Goal: Task Accomplishment & Management: Manage account settings

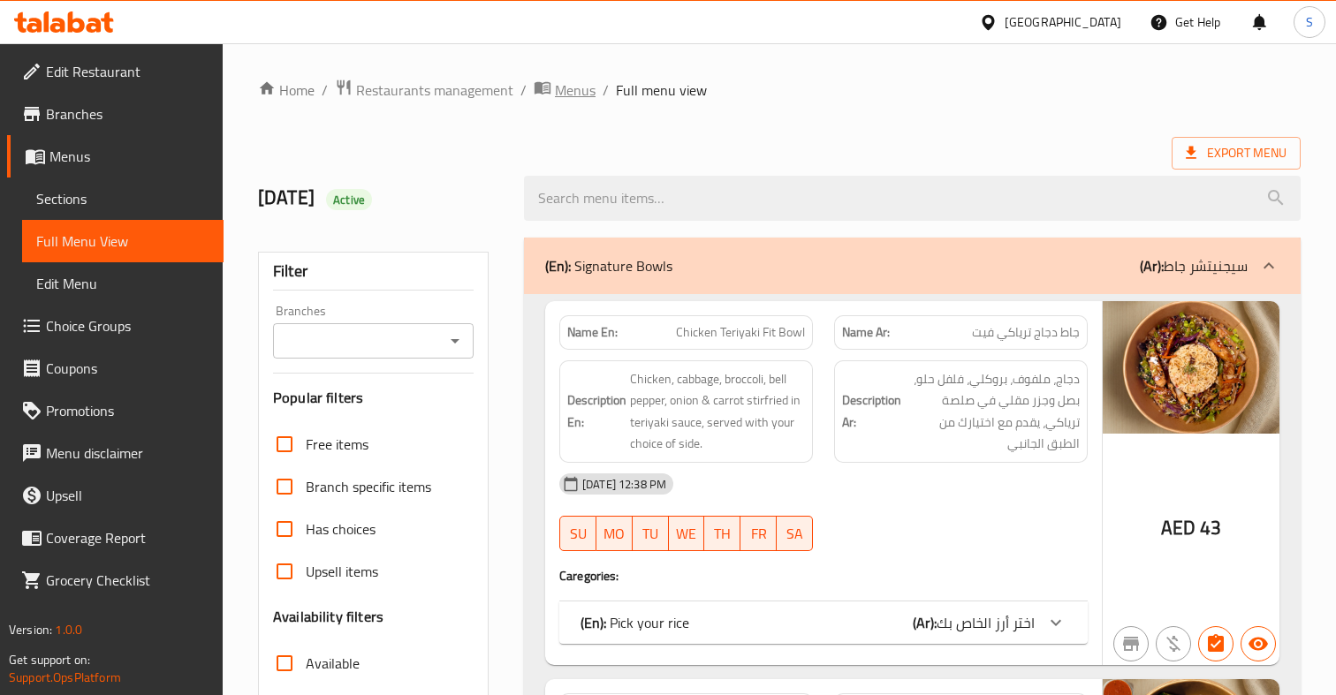
click at [578, 95] on span "Menus" at bounding box center [575, 90] width 41 height 21
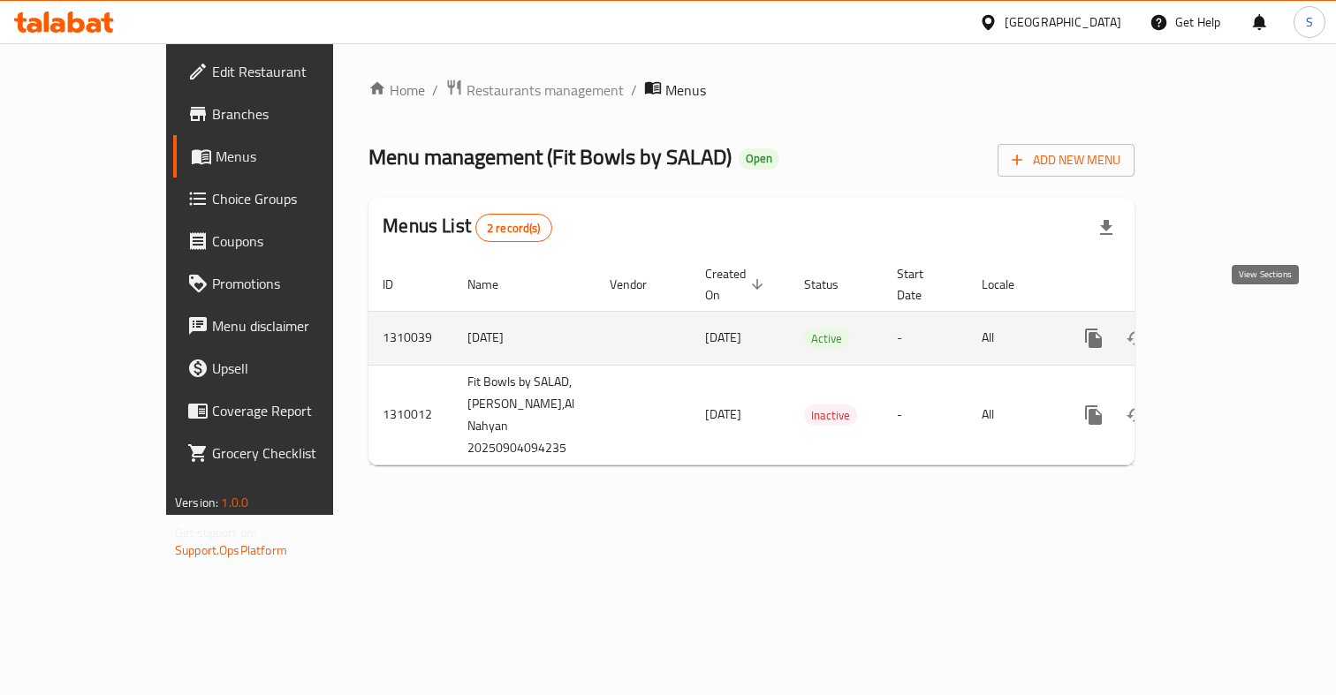
click at [1232, 328] on icon "enhanced table" at bounding box center [1220, 338] width 21 height 21
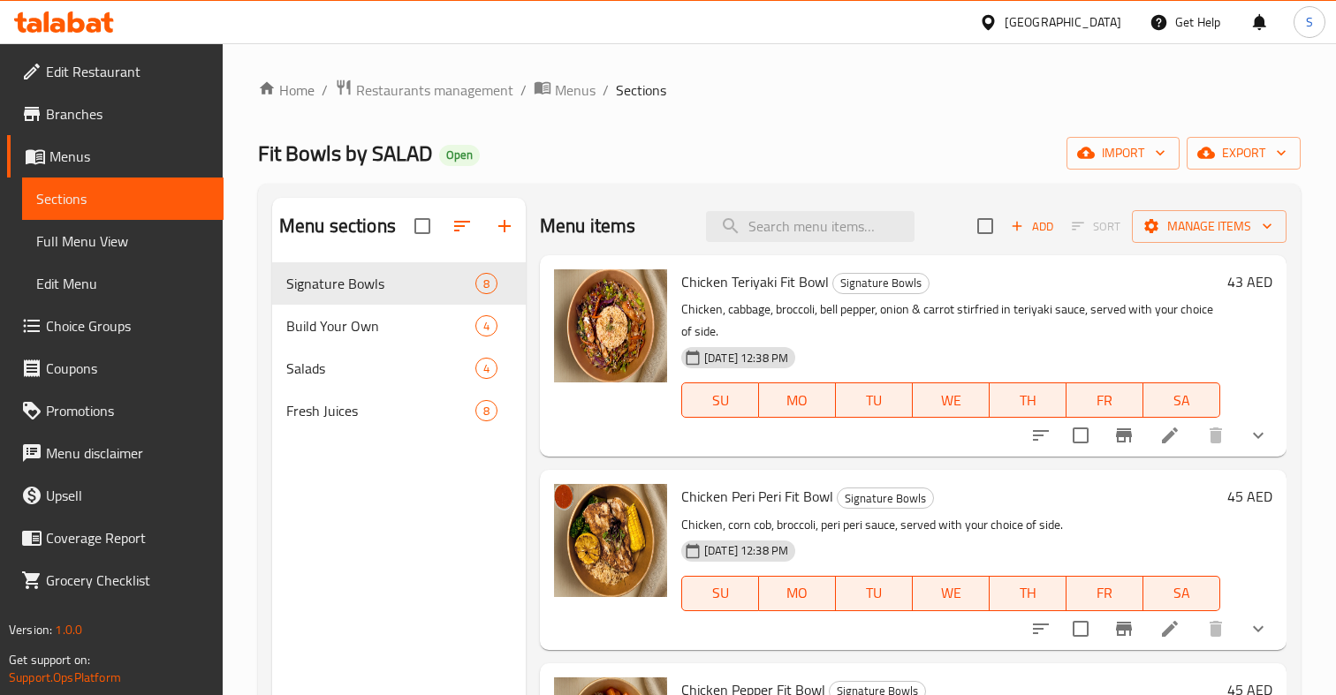
click at [770, 282] on span "Chicken Teriyaki Fit Bowl" at bounding box center [755, 282] width 148 height 27
click at [1179, 437] on icon at bounding box center [1169, 435] width 21 height 21
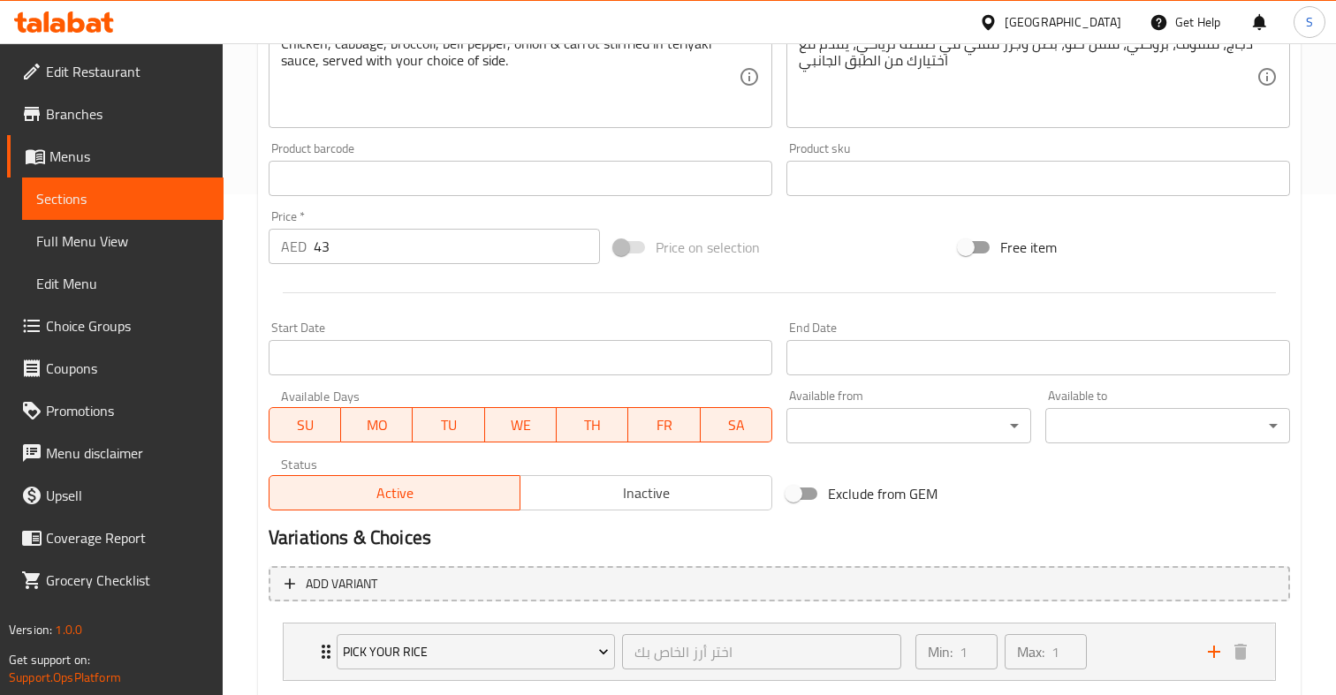
scroll to position [608, 0]
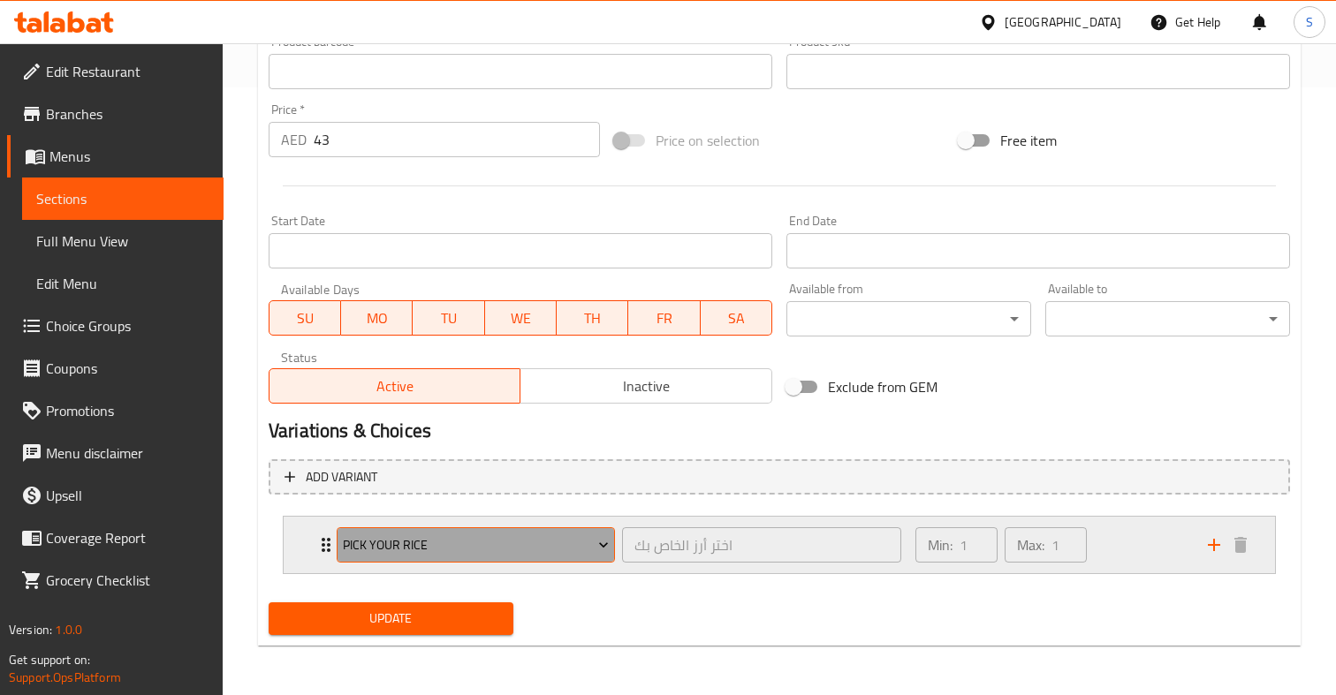
click at [551, 550] on span "Pick your rice" at bounding box center [476, 546] width 266 height 22
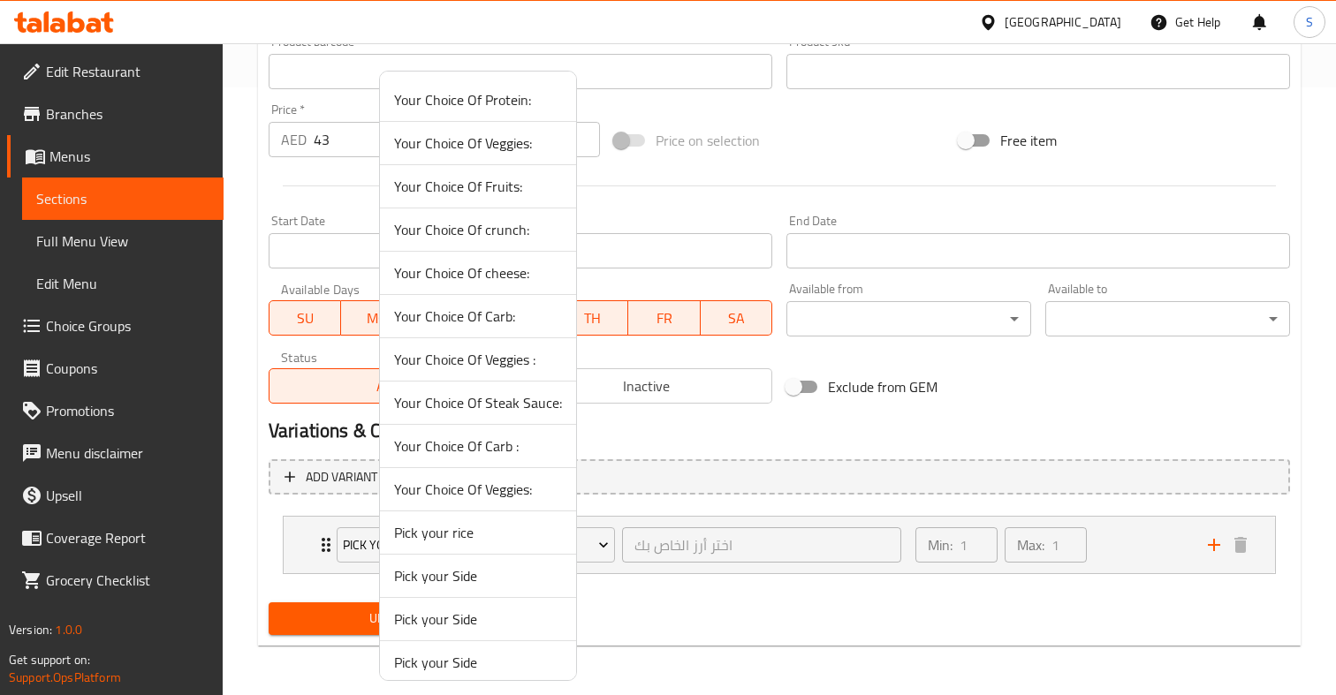
click at [702, 620] on div at bounding box center [668, 347] width 1336 height 695
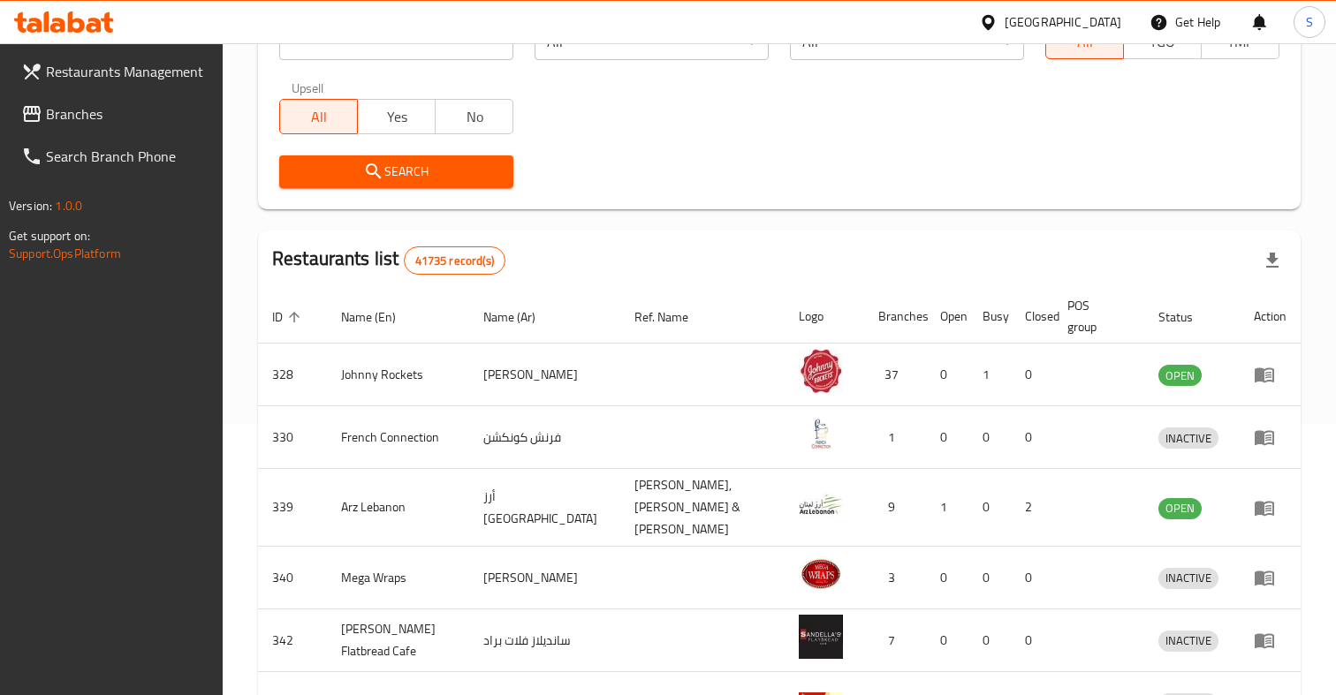
scroll to position [272, 0]
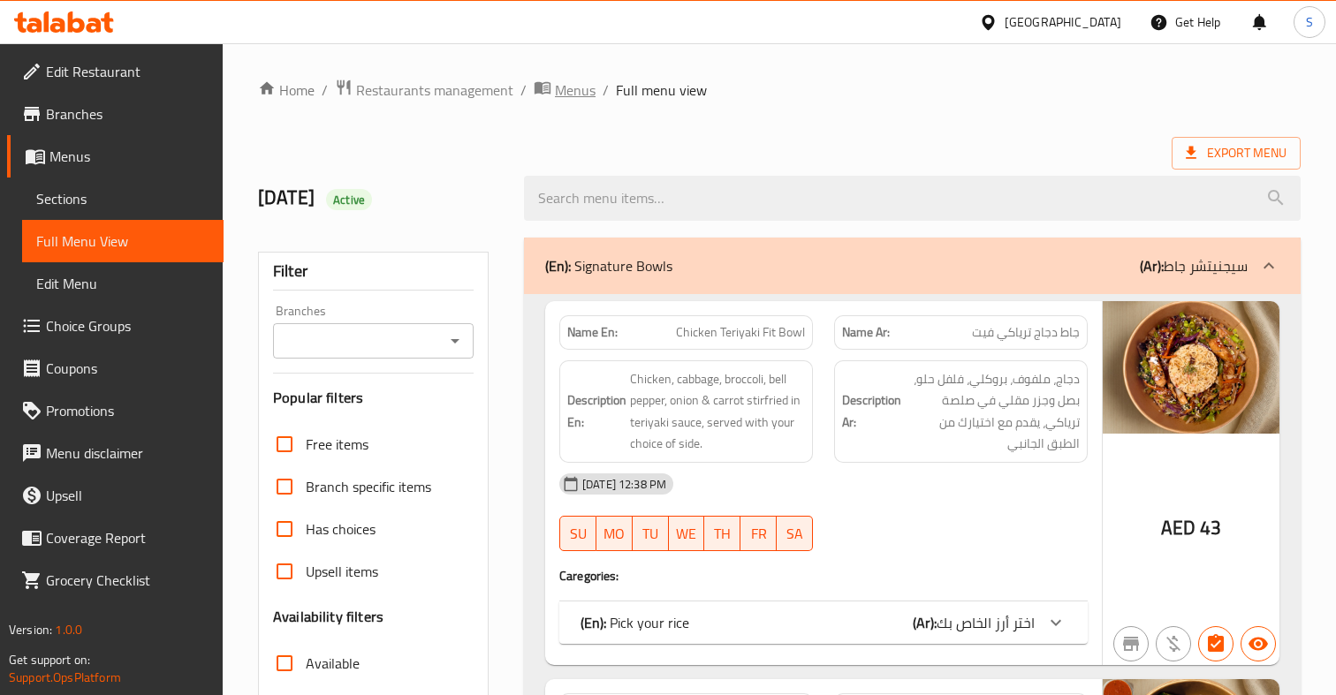
click at [577, 95] on span "Menus" at bounding box center [575, 90] width 41 height 21
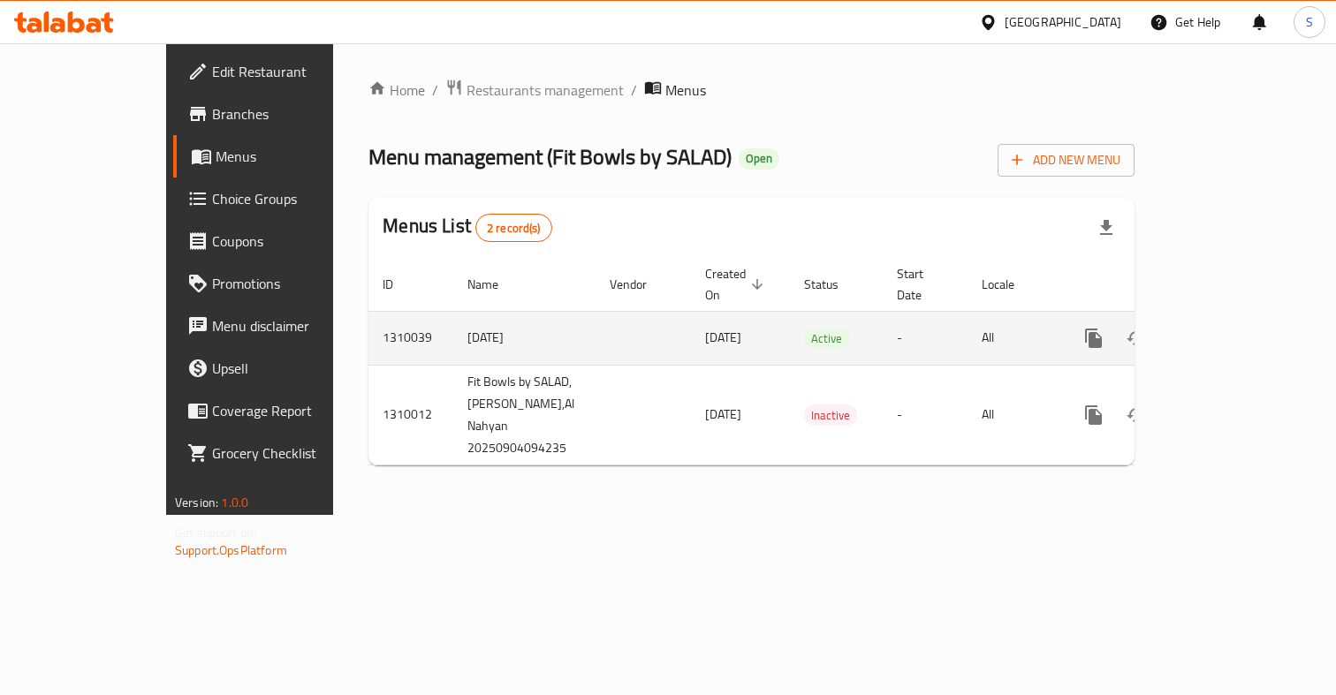
click at [368, 318] on td "1310039" at bounding box center [410, 338] width 85 height 54
click at [1232, 328] on icon "enhanced table" at bounding box center [1220, 338] width 21 height 21
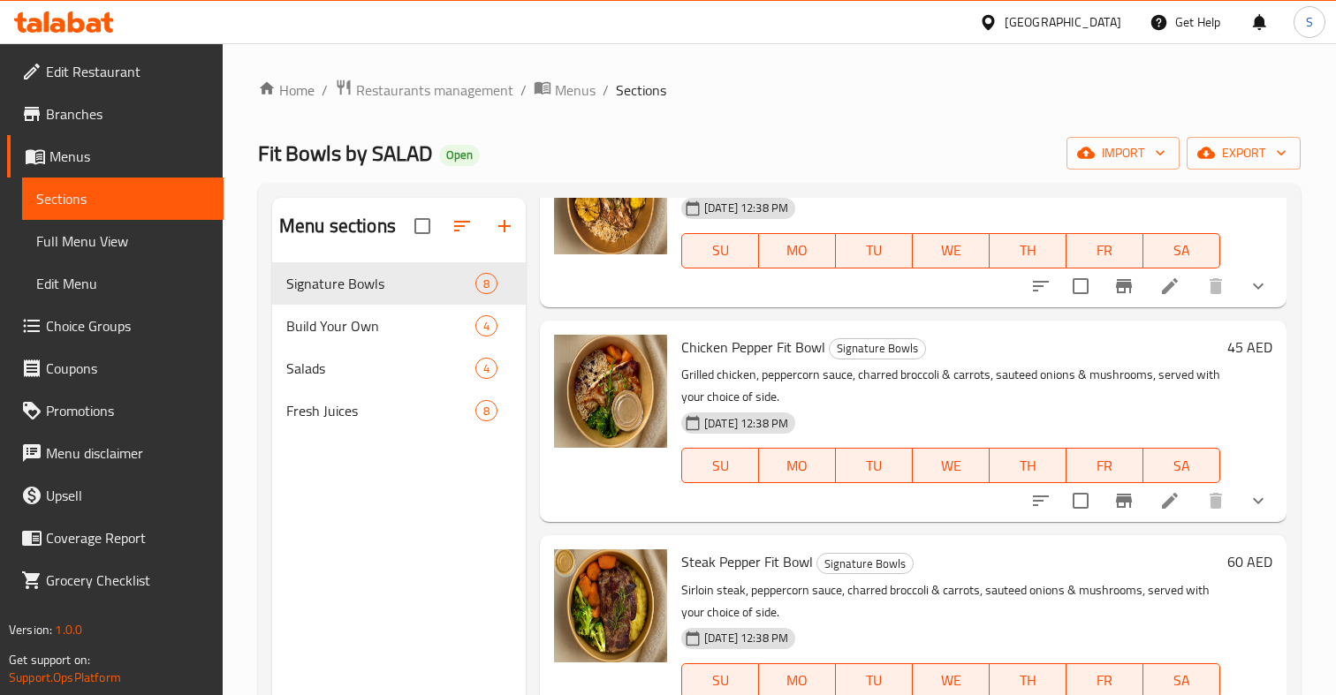
scroll to position [345, 0]
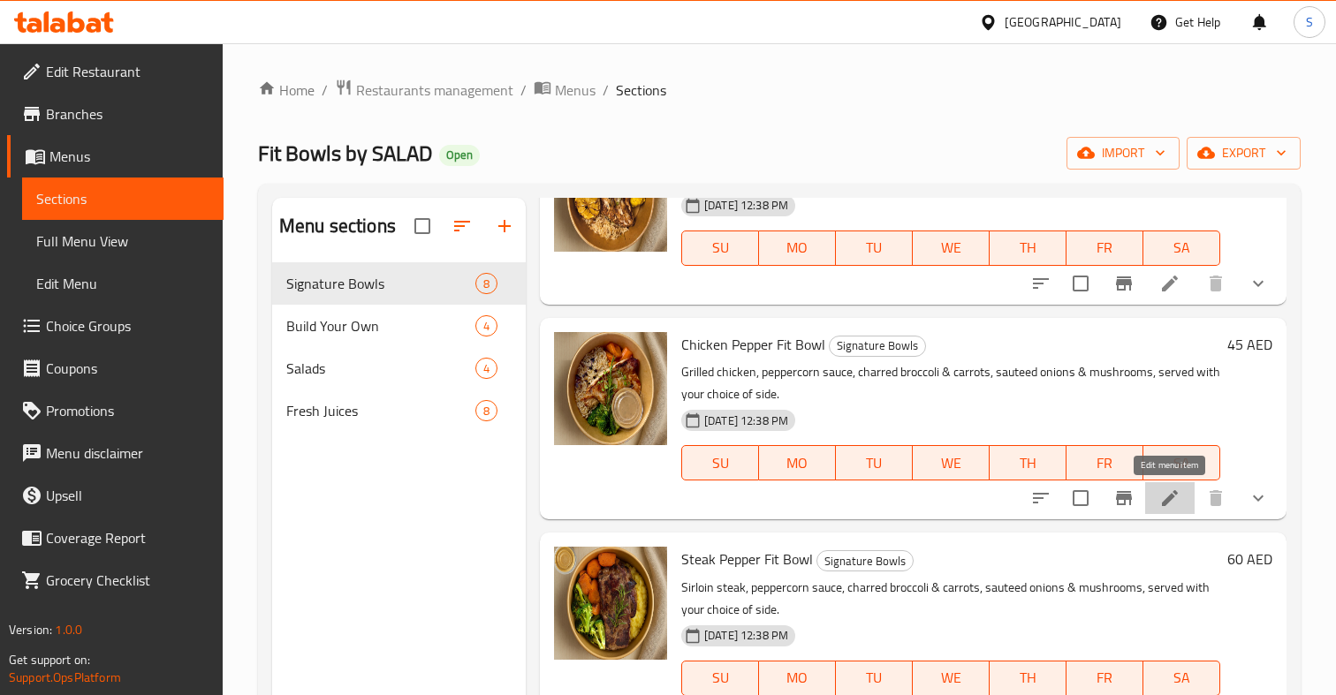
click at [1171, 499] on icon at bounding box center [1170, 498] width 16 height 16
